Goal: Information Seeking & Learning: Learn about a topic

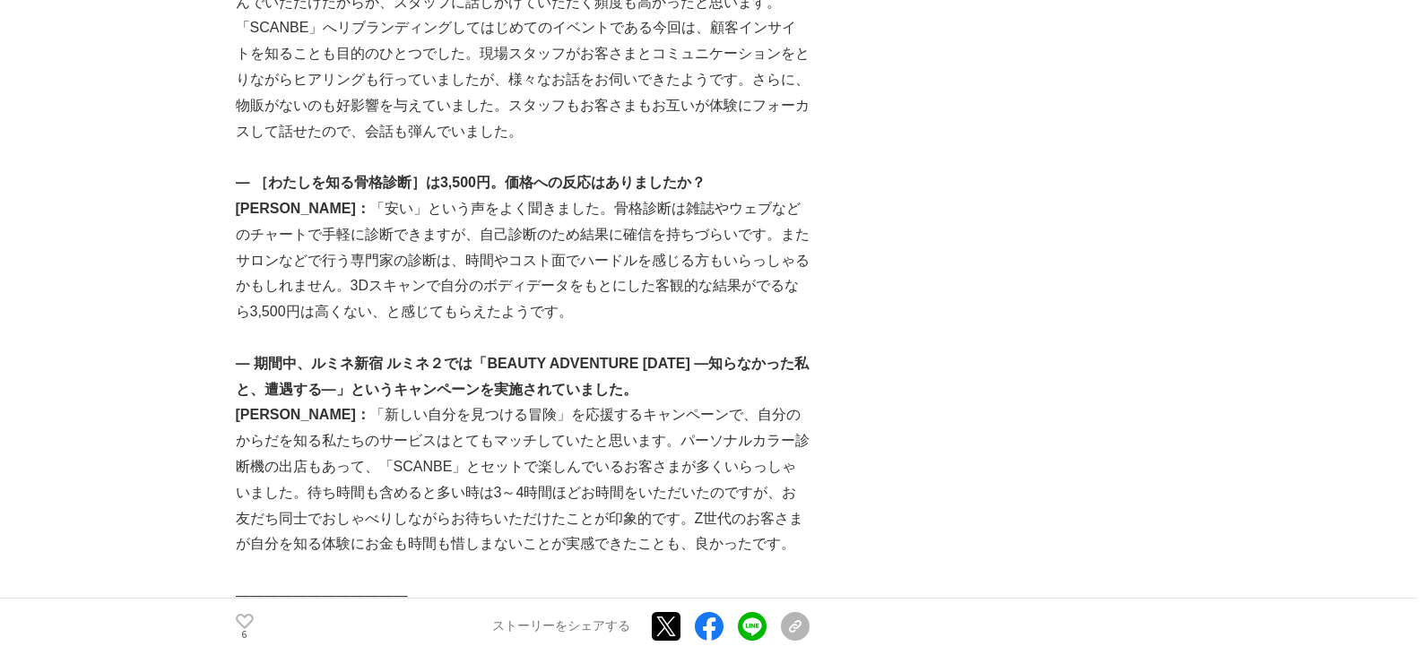
scroll to position [6726, 0]
drag, startPoint x: 288, startPoint y: 234, endPoint x: 433, endPoint y: 234, distance: 145.2
click at [433, 402] on p "高田： 「新しい自分を見つける冒険」を応援するキャンペーンで、自分のからだを知る私たちのサービスはとてもマッチしていたと思います。パーソナルカラー診断機の出店…" at bounding box center [523, 479] width 574 height 155
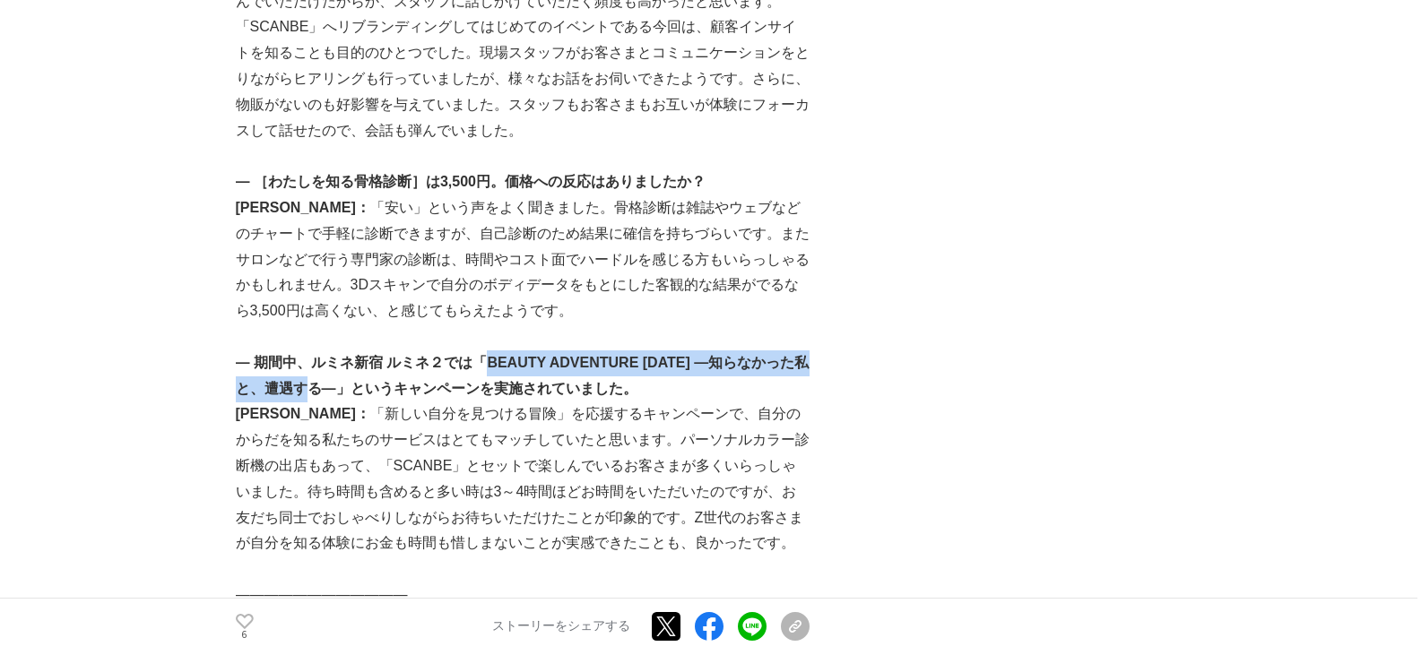
drag, startPoint x: 488, startPoint y: 181, endPoint x: 334, endPoint y: 208, distance: 155.6
click at [334, 355] on strong "― 期間中、ルミネ新宿 ルミネ２では「BEAUTY ADVENTURE [DATE] ―知らなかった私と、遭遇する―」というキャンペーンを実施されていました。" at bounding box center [523, 375] width 574 height 41
copy strong "BEAUTY ADVENTURE 2024 ―知らなかった私と、遭遇する―"
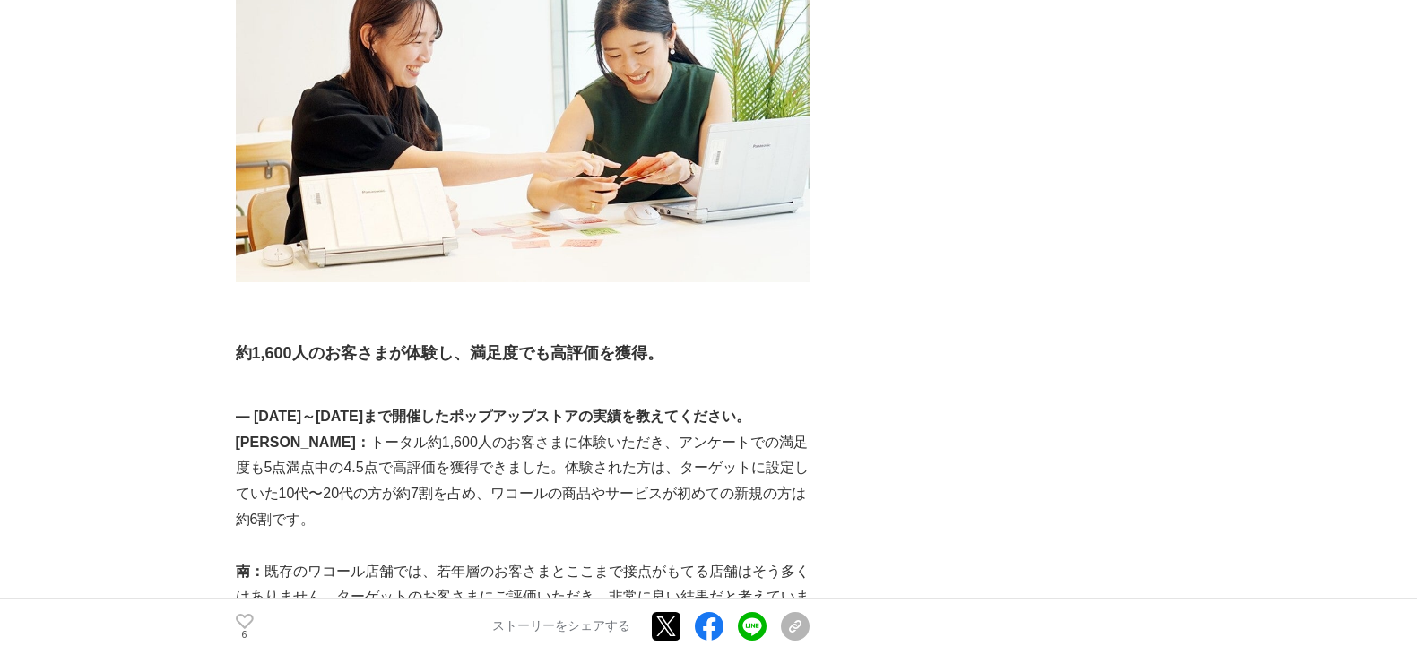
scroll to position [7688, 0]
